Goal: Information Seeking & Learning: Learn about a topic

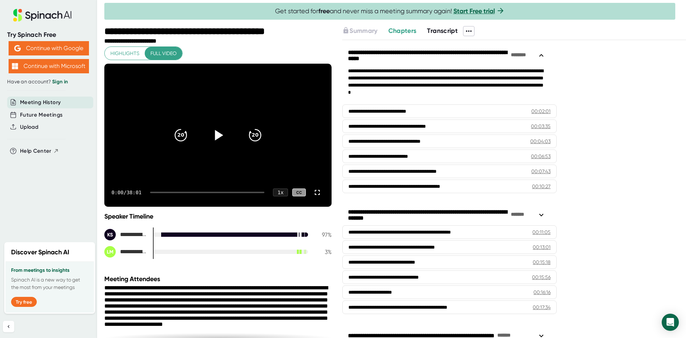
click at [215, 134] on icon at bounding box center [219, 135] width 8 height 10
click at [255, 135] on icon "20" at bounding box center [255, 135] width 18 height 18
click at [313, 192] on icon at bounding box center [317, 192] width 9 height 9
click at [255, 140] on icon "20" at bounding box center [255, 135] width 18 height 18
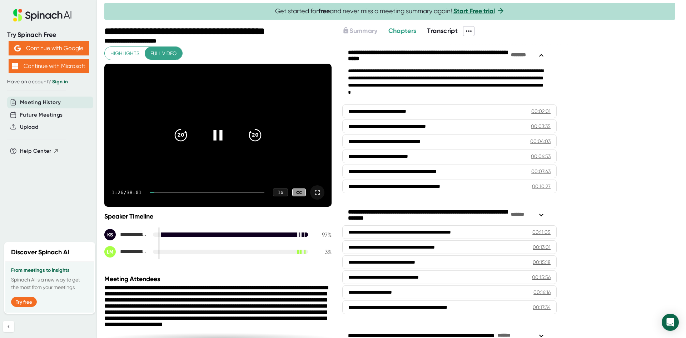
click at [179, 193] on div "1:26 / 38:01 1 x CC" at bounding box center [217, 192] width 227 height 29
click at [177, 191] on div "1:26 / 38:01 1 x CC" at bounding box center [217, 192] width 227 height 29
click at [177, 192] on div at bounding box center [207, 192] width 114 height 1
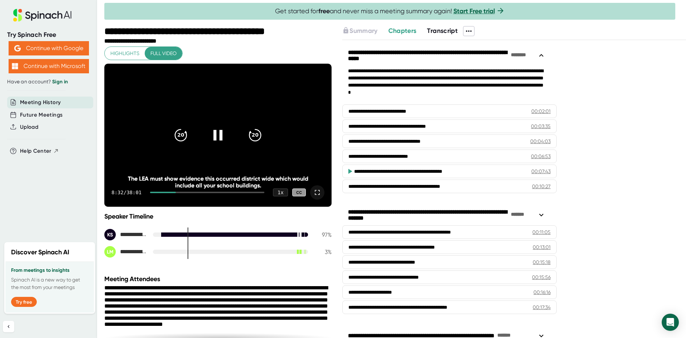
click at [172, 192] on div at bounding box center [163, 192] width 26 height 1
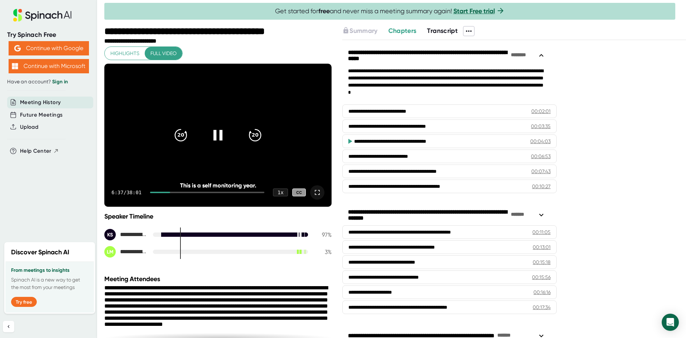
click at [164, 192] on div at bounding box center [160, 192] width 20 height 1
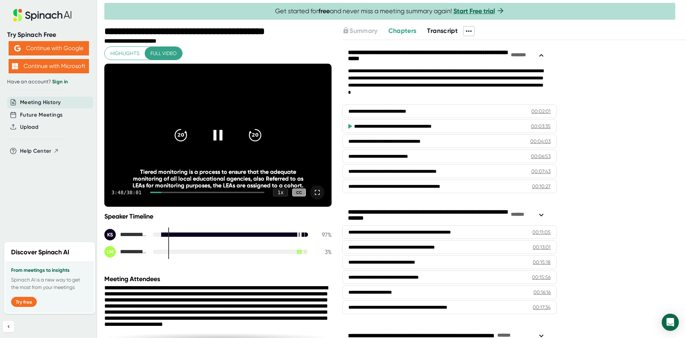
click at [160, 191] on div "3:48 / 38:01 1 x CC" at bounding box center [217, 192] width 227 height 29
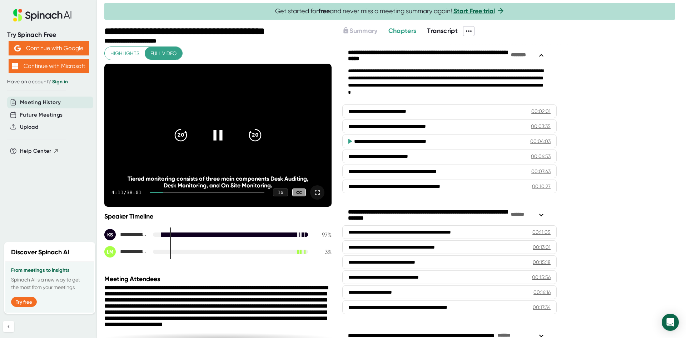
click at [216, 135] on icon at bounding box center [218, 135] width 18 height 18
